Goal: Transaction & Acquisition: Purchase product/service

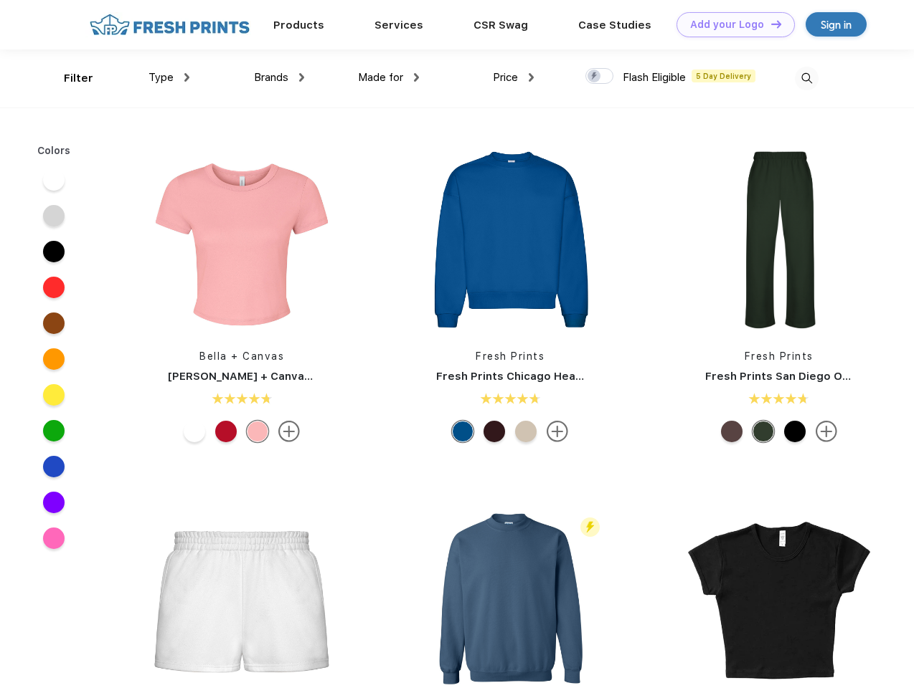
scroll to position [1, 0]
click at [730, 24] on link "Add your Logo Design Tool" at bounding box center [735, 24] width 118 height 25
click at [0, 0] on div "Design Tool" at bounding box center [0, 0] width 0 height 0
click at [770, 24] on link "Add your Logo Design Tool" at bounding box center [735, 24] width 118 height 25
click at [69, 78] on div "Filter" at bounding box center [78, 78] width 29 height 16
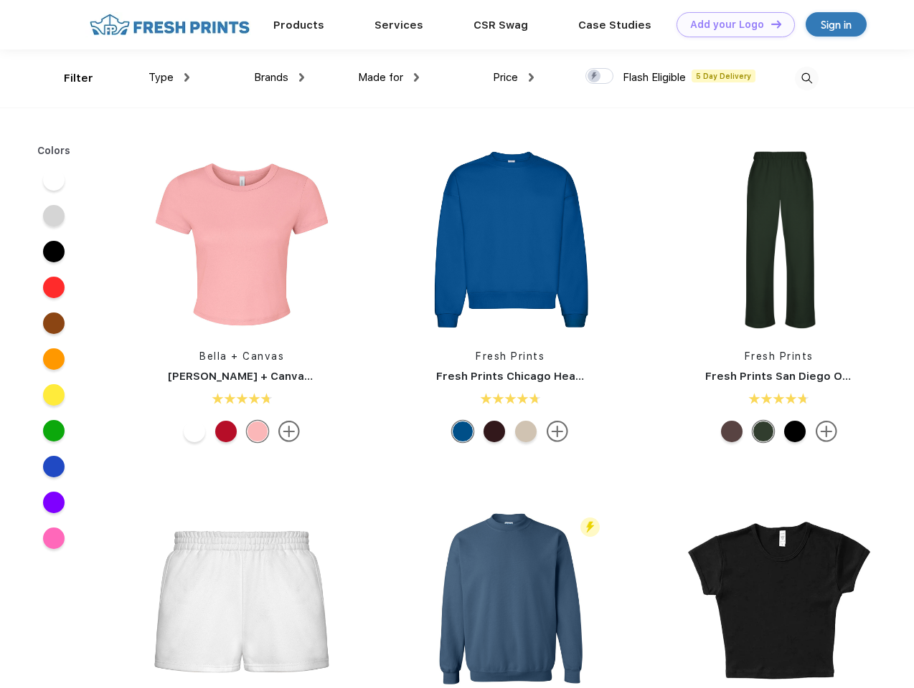
click at [169, 77] on span "Type" at bounding box center [160, 77] width 25 height 13
click at [279, 77] on span "Brands" at bounding box center [271, 77] width 34 height 13
click at [389, 77] on span "Made for" at bounding box center [380, 77] width 45 height 13
click at [514, 77] on span "Price" at bounding box center [505, 77] width 25 height 13
click at [600, 77] on div at bounding box center [599, 76] width 28 height 16
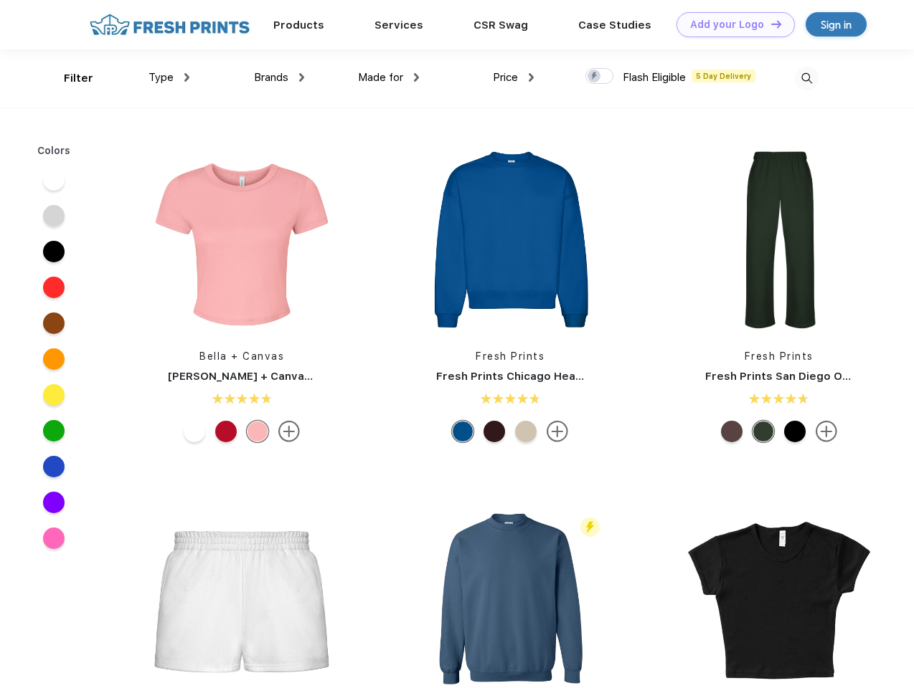
click at [595, 77] on input "checkbox" at bounding box center [589, 71] width 9 height 9
click at [806, 78] on img at bounding box center [807, 79] width 24 height 24
